Goal: Find contact information: Obtain details needed to contact an individual or organization

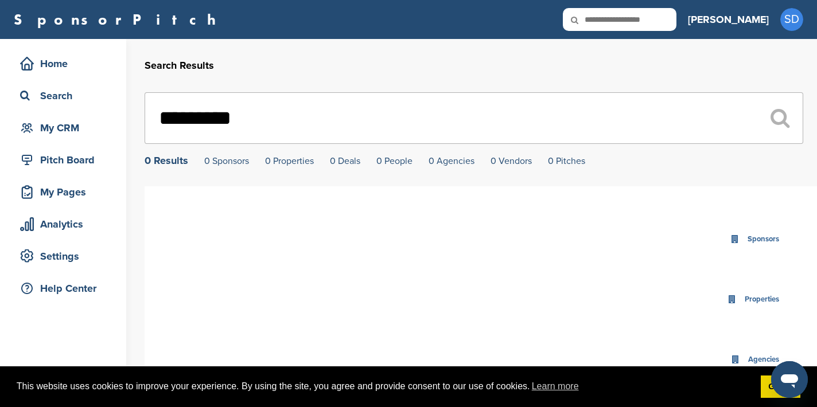
click at [671, 23] on input "text" at bounding box center [620, 19] width 114 height 23
type input "*****"
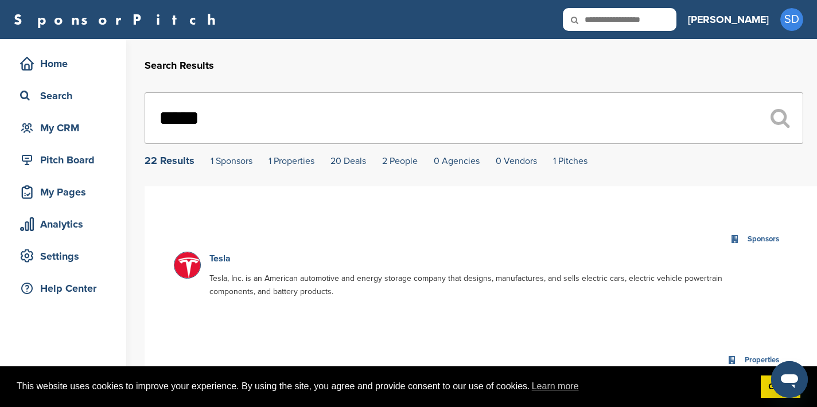
click at [215, 263] on link "Tesla" at bounding box center [219, 258] width 21 height 11
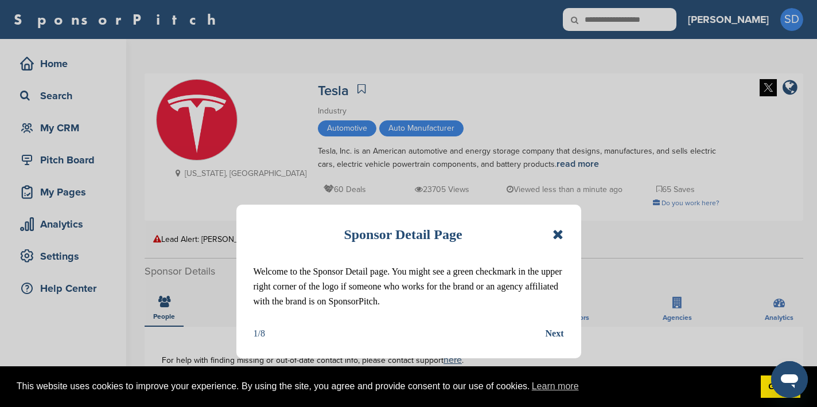
click at [561, 234] on icon at bounding box center [557, 235] width 11 height 14
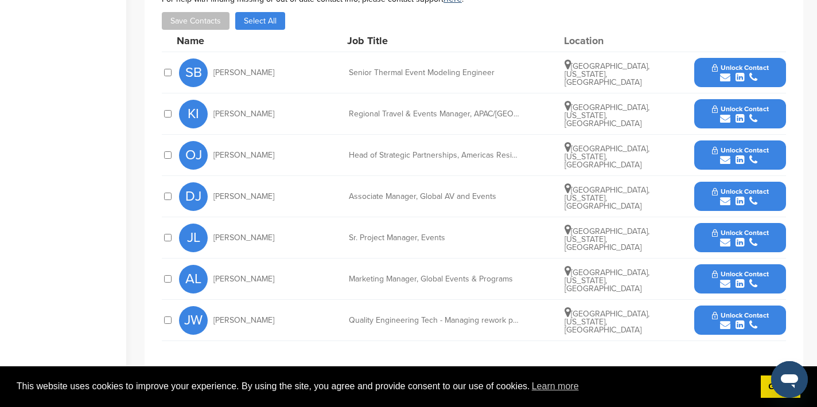
scroll to position [361, 0]
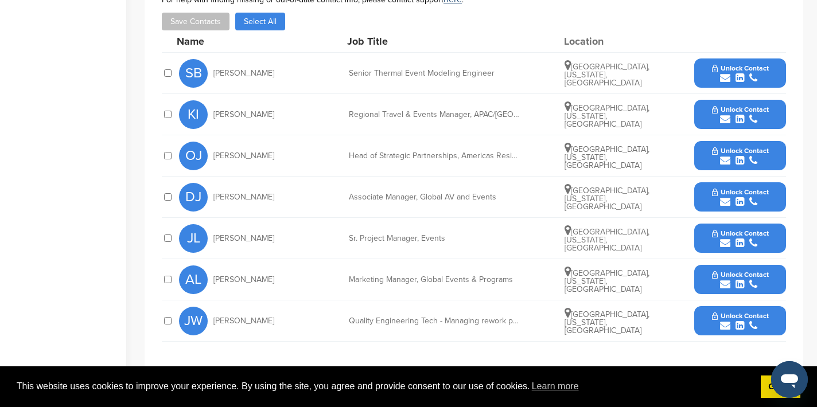
click at [725, 162] on icon "submit" at bounding box center [725, 160] width 10 height 10
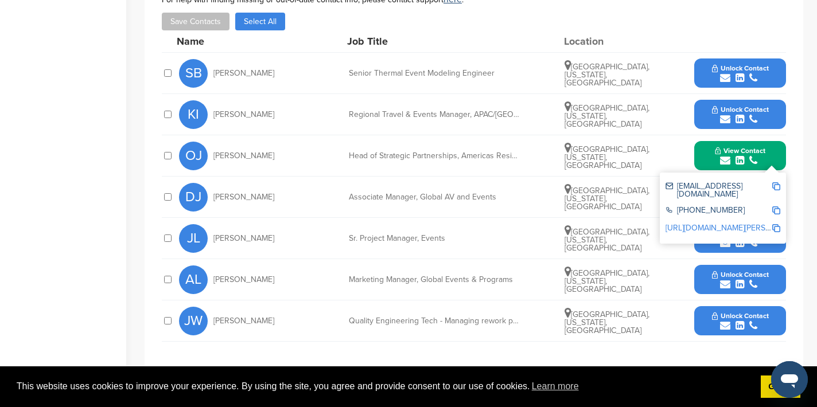
click at [774, 187] on img at bounding box center [776, 186] width 8 height 8
click at [704, 154] on button "View Contact" at bounding box center [740, 156] width 78 height 34
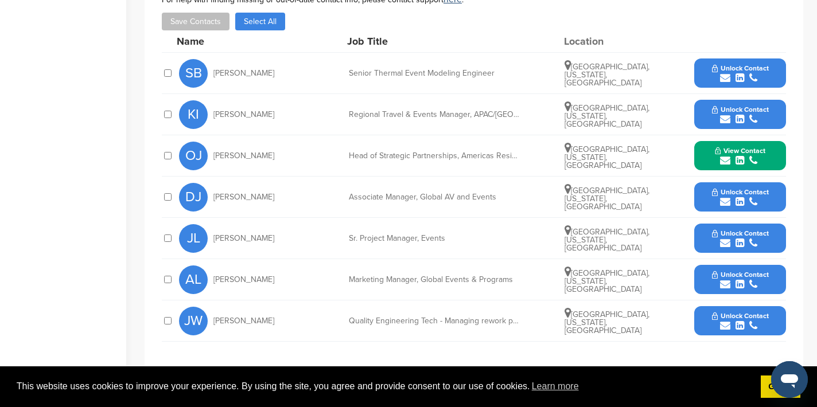
click at [725, 245] on icon "submit" at bounding box center [725, 243] width 10 height 10
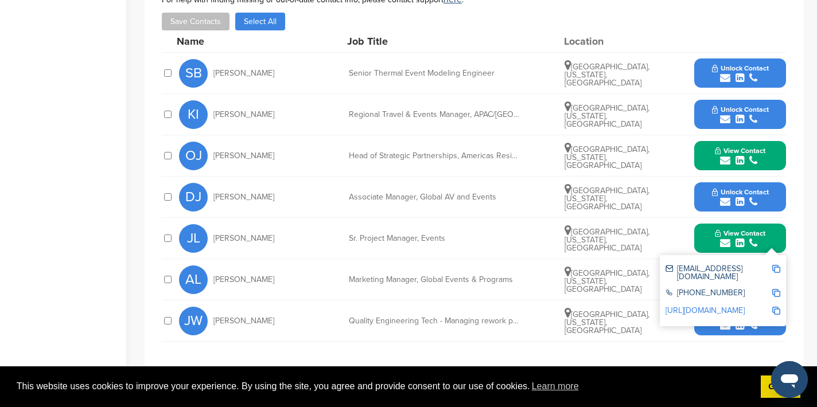
click at [775, 269] on img at bounding box center [776, 269] width 8 height 8
click at [702, 234] on button "View Contact" at bounding box center [740, 238] width 78 height 34
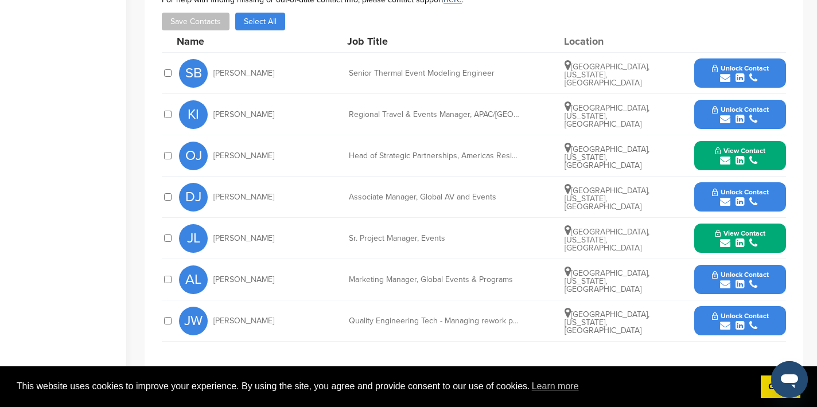
click at [723, 287] on icon "submit" at bounding box center [725, 284] width 10 height 10
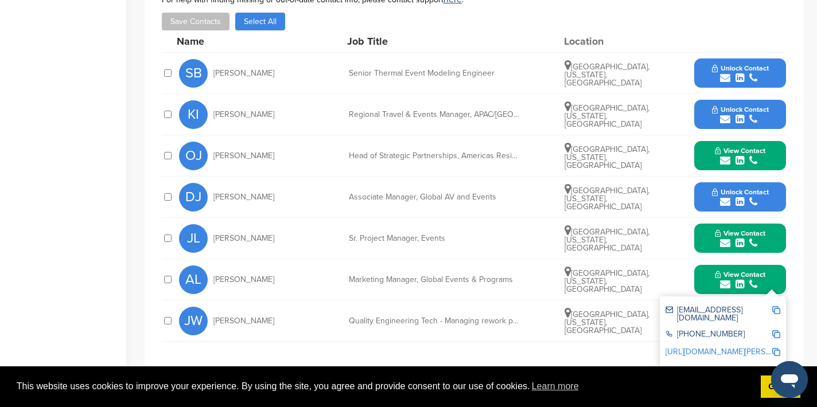
click at [775, 310] on img at bounding box center [776, 310] width 8 height 8
